Goal: Check status: Check status

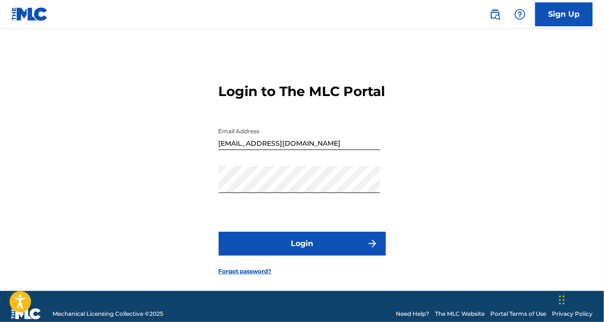
click at [348, 255] on button "Login" at bounding box center [302, 244] width 167 height 24
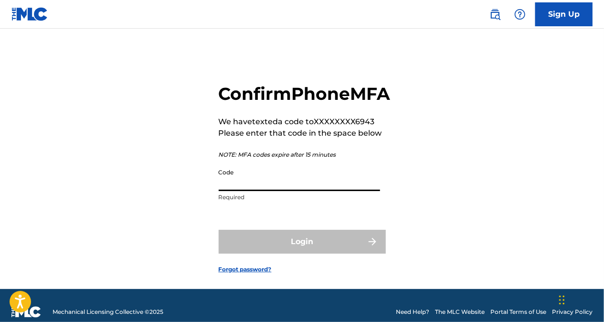
click at [325, 191] on input "Code" at bounding box center [299, 177] width 161 height 27
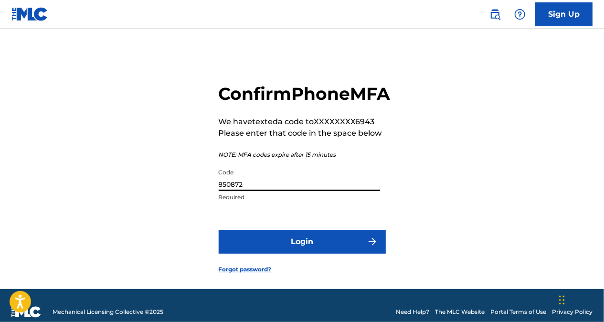
type input "850872"
click at [307, 254] on button "Login" at bounding box center [302, 242] width 167 height 24
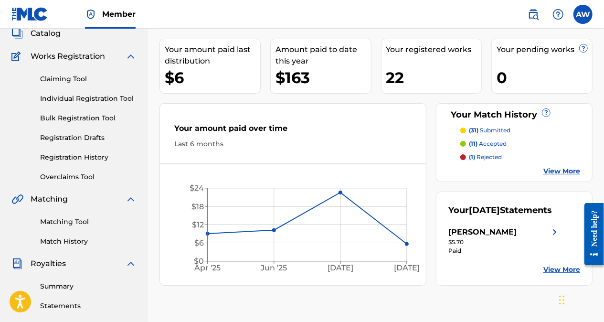
scroll to position [62, 0]
click at [489, 155] on p "(1) rejected" at bounding box center [485, 156] width 33 height 9
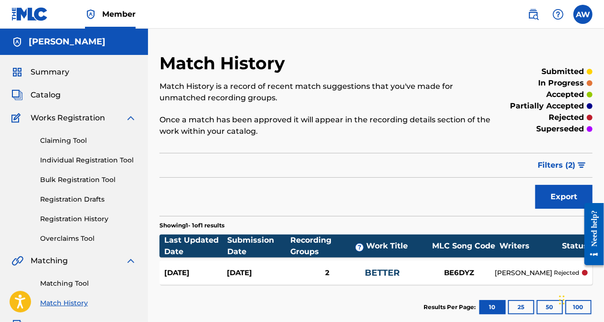
click at [580, 162] on img "submit" at bounding box center [582, 165] width 8 height 6
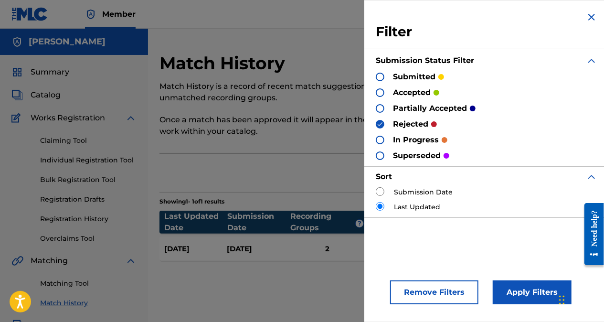
click at [378, 121] on img at bounding box center [380, 124] width 7 height 7
click at [524, 290] on button "Apply Filters" at bounding box center [532, 292] width 79 height 24
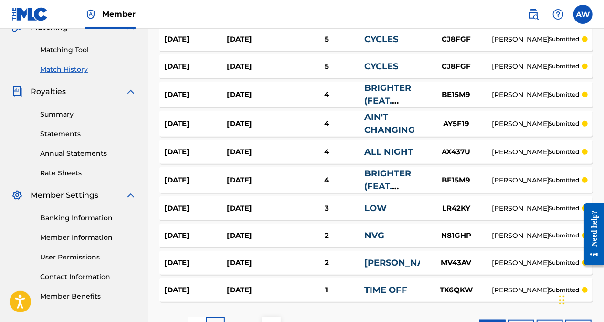
scroll to position [308, 0]
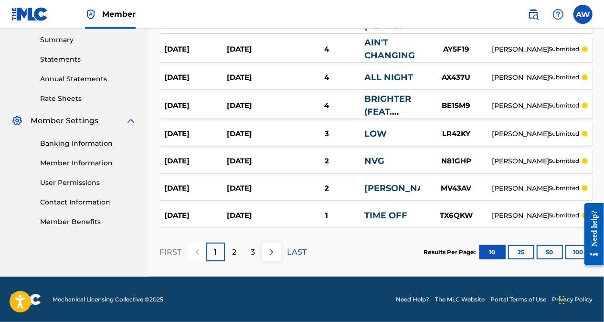
click at [237, 248] on div "2" at bounding box center [234, 252] width 19 height 19
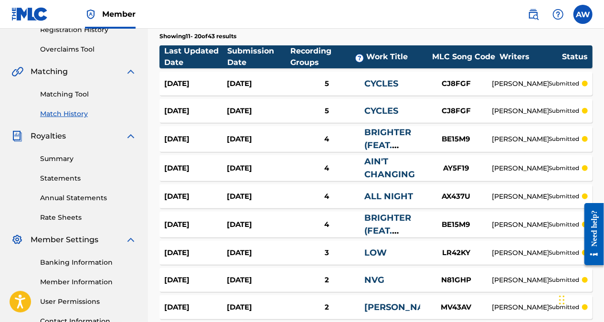
scroll to position [189, 0]
